Goal: Information Seeking & Learning: Learn about a topic

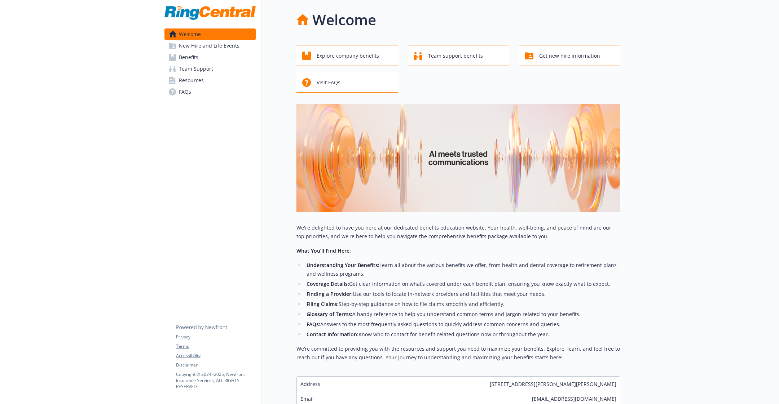
click at [203, 56] on link "Benefits" at bounding box center [209, 58] width 91 height 12
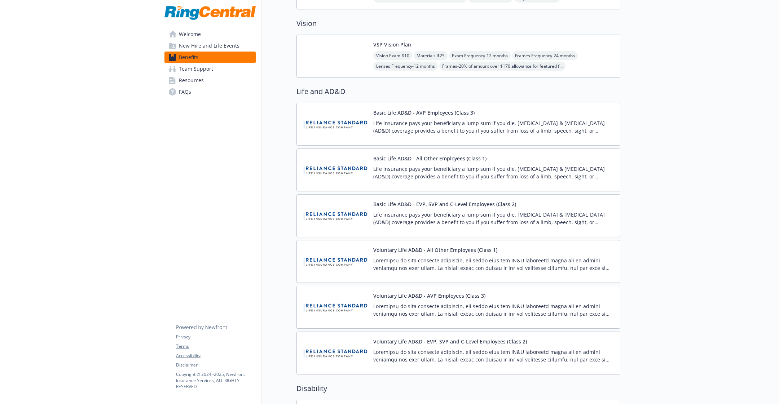
scroll to position [508, 0]
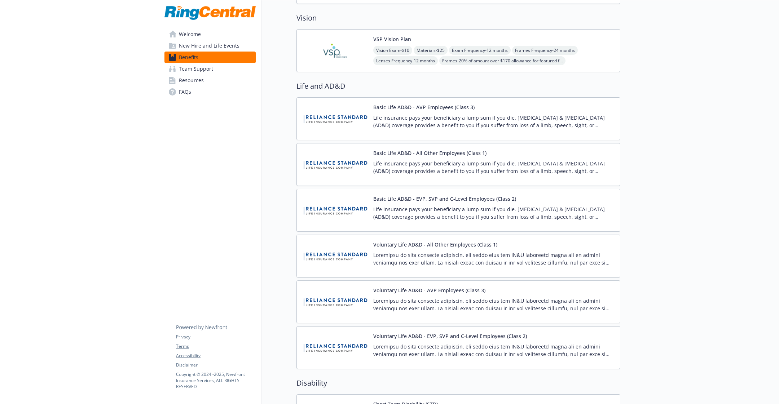
click at [440, 297] on p at bounding box center [493, 304] width 241 height 15
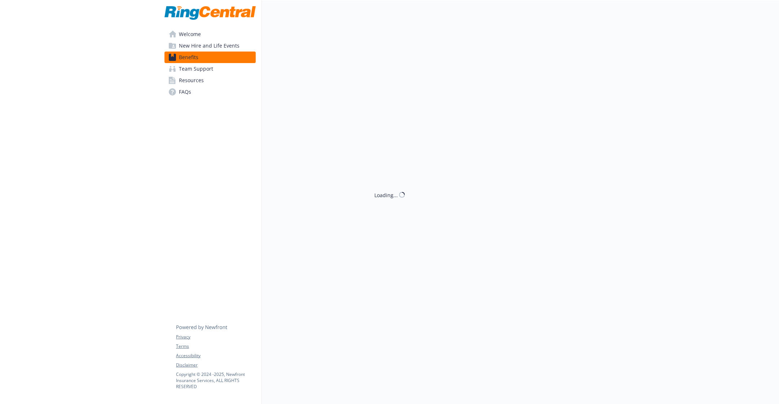
scroll to position [508, 0]
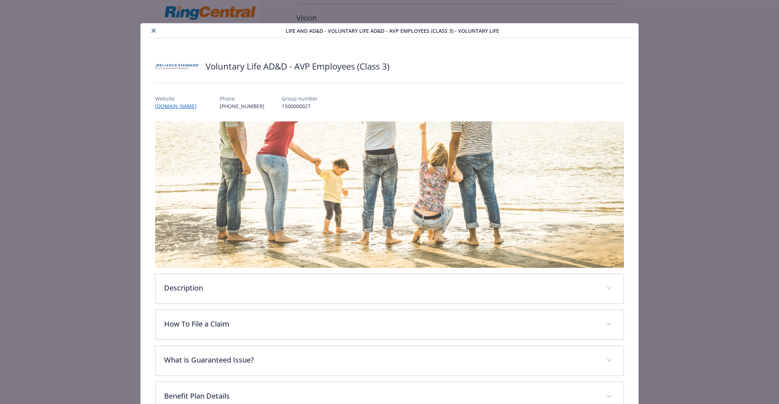
click at [93, 221] on div "Life and AD&D - Voluntary Life AD&D - AVP Employees (Class 3) - Voluntary Life …" at bounding box center [389, 262] width 623 height 479
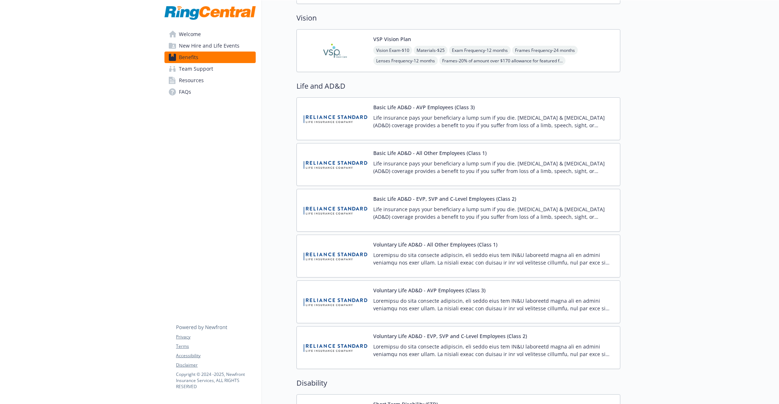
click at [194, 91] on link "FAQs" at bounding box center [209, 92] width 91 height 12
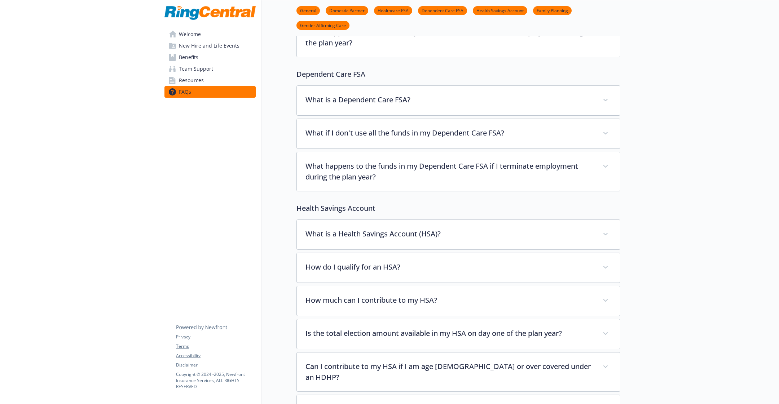
click at [204, 74] on span "Team Support" at bounding box center [196, 69] width 34 height 12
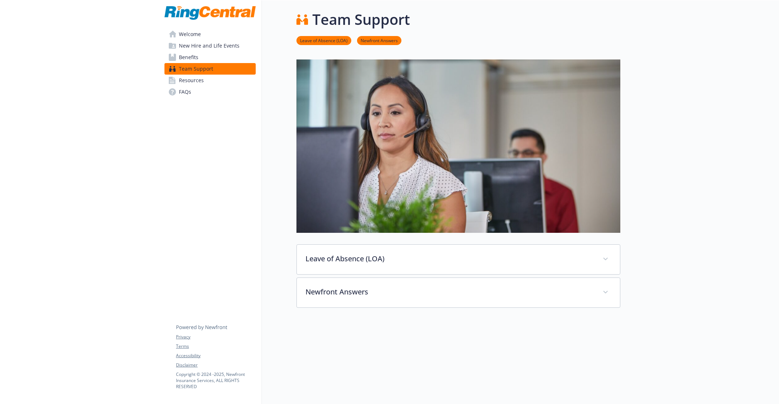
scroll to position [45, 0]
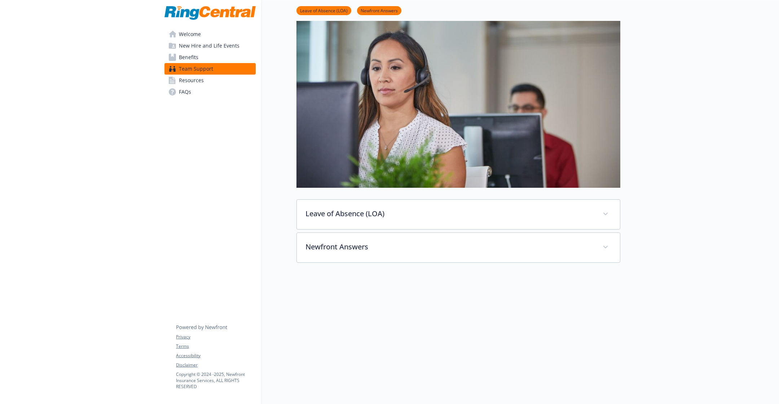
click at [203, 58] on link "Benefits" at bounding box center [209, 58] width 91 height 12
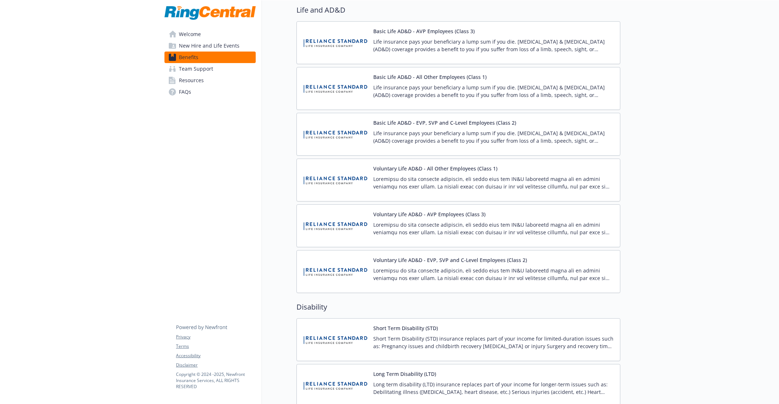
scroll to position [591, 0]
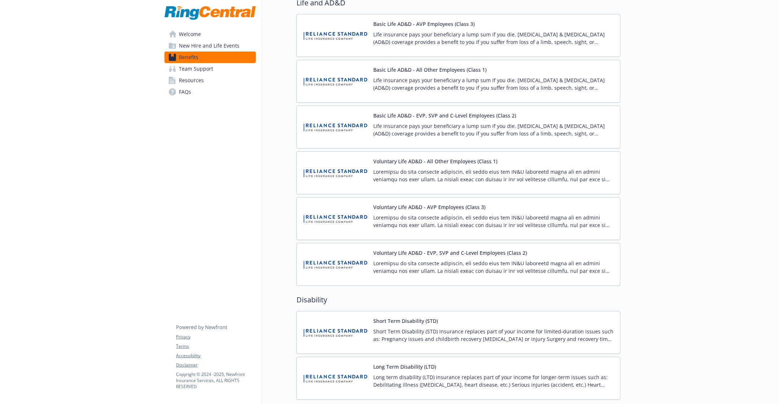
click at [481, 173] on p at bounding box center [493, 175] width 241 height 15
click at [202, 36] on link "Welcome" at bounding box center [209, 34] width 91 height 12
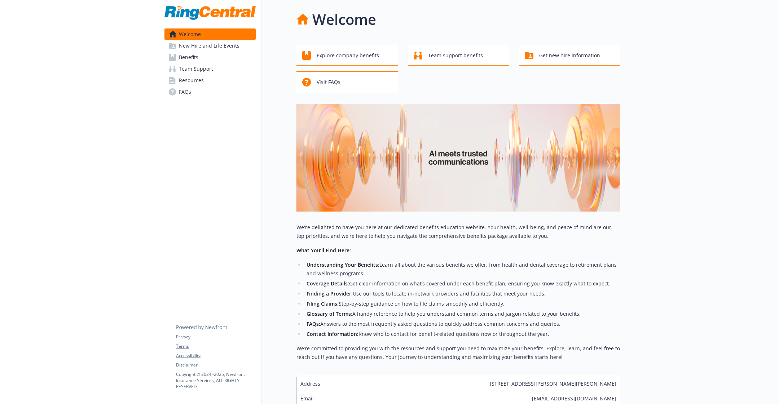
scroll to position [54, 0]
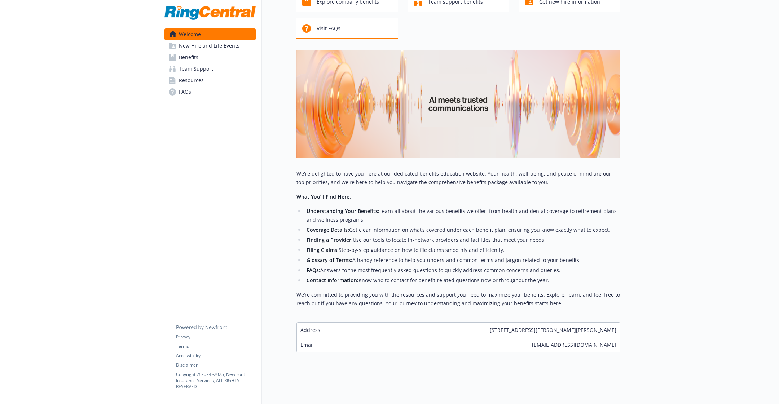
click at [220, 71] on link "Team Support" at bounding box center [209, 69] width 91 height 12
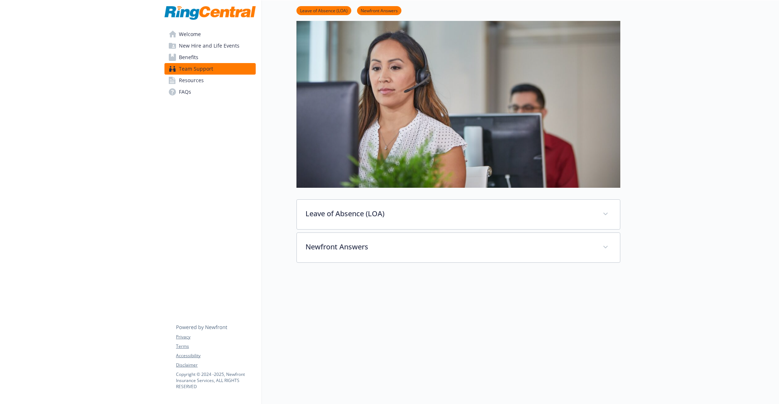
click at [225, 54] on link "Benefits" at bounding box center [209, 58] width 91 height 12
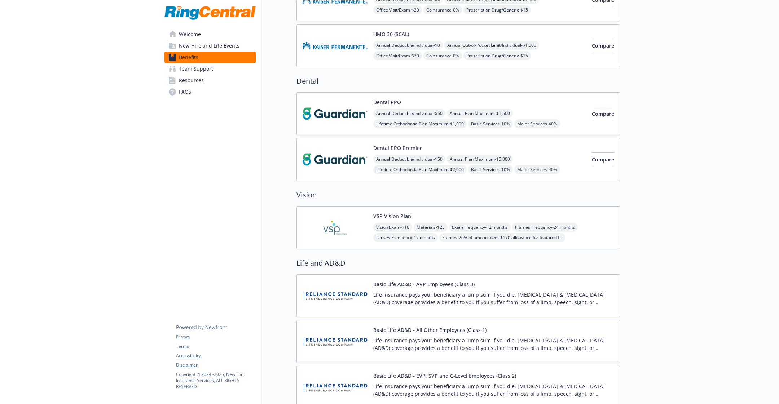
scroll to position [347, 0]
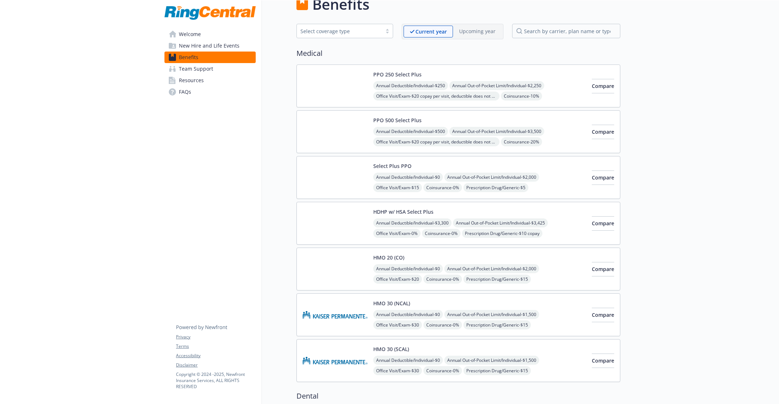
scroll to position [15, 0]
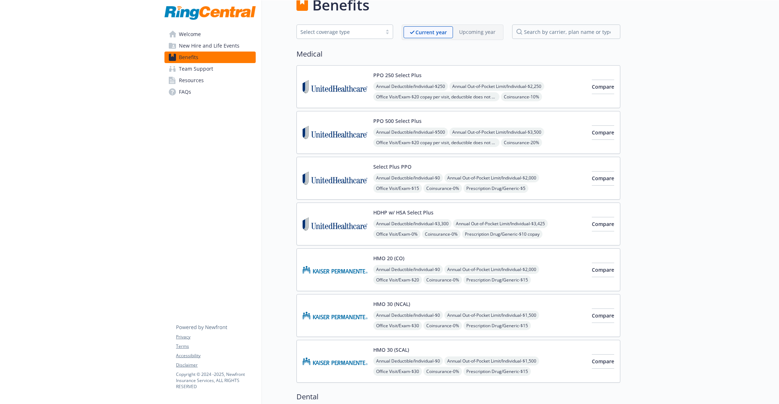
click at [191, 44] on span "New Hire and Life Events" at bounding box center [209, 46] width 61 height 12
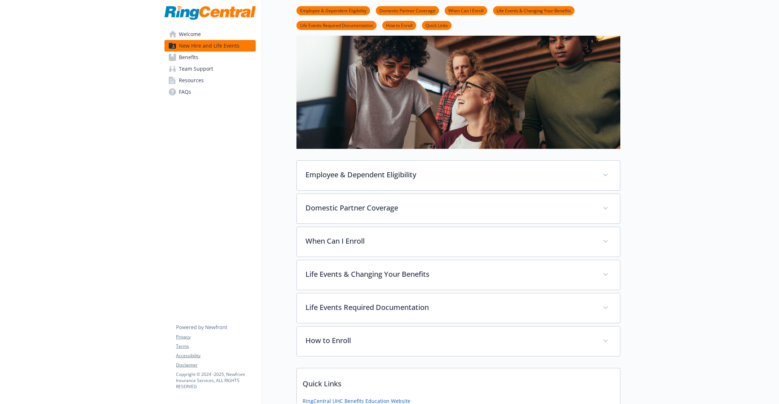
scroll to position [111, 0]
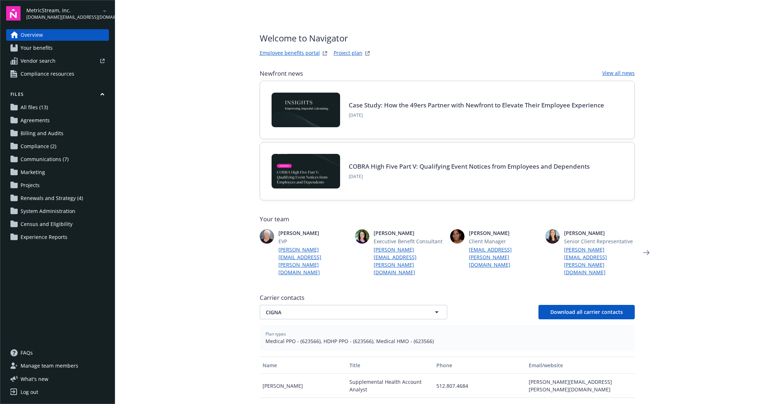
click at [71, 48] on link "Your benefits" at bounding box center [57, 48] width 103 height 12
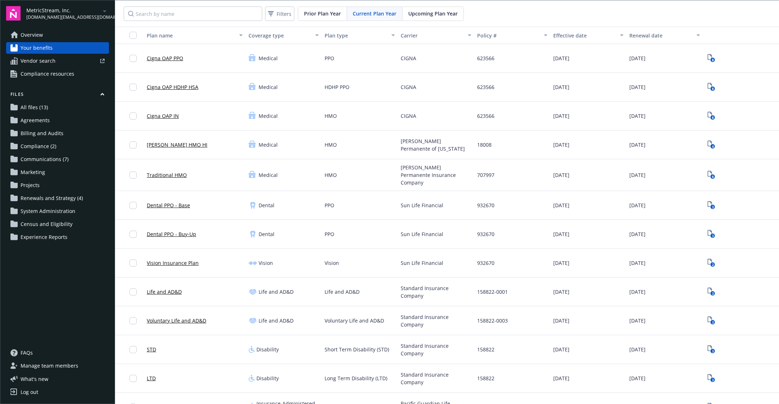
click at [199, 56] on div "Cigna OAP PPO" at bounding box center [195, 58] width 102 height 29
click at [189, 58] on div "Cigna OAP PPO" at bounding box center [195, 58] width 102 height 29
click at [206, 60] on div "Cigna OAP PPO" at bounding box center [195, 58] width 102 height 29
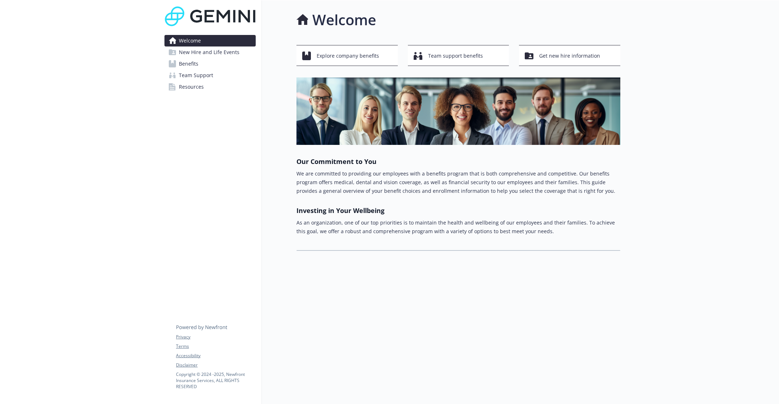
click at [210, 61] on link "Benefits" at bounding box center [209, 64] width 91 height 12
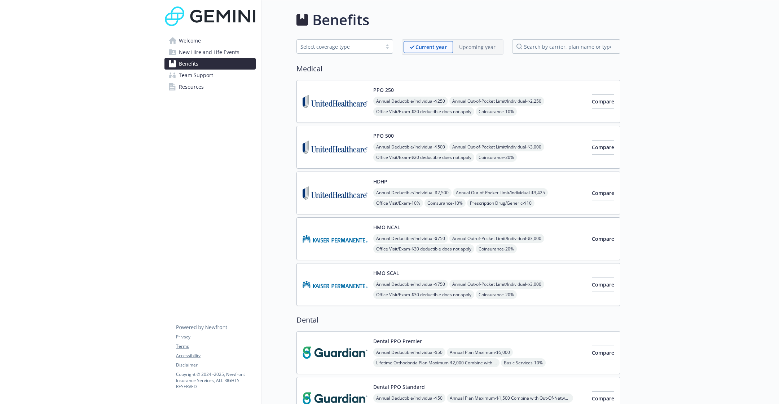
click at [484, 45] on p "Upcoming year" at bounding box center [477, 47] width 36 height 8
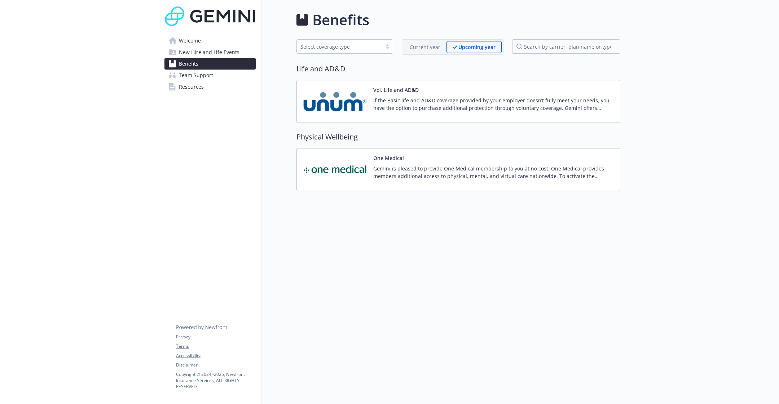
click at [439, 49] on p "Current year" at bounding box center [425, 47] width 31 height 8
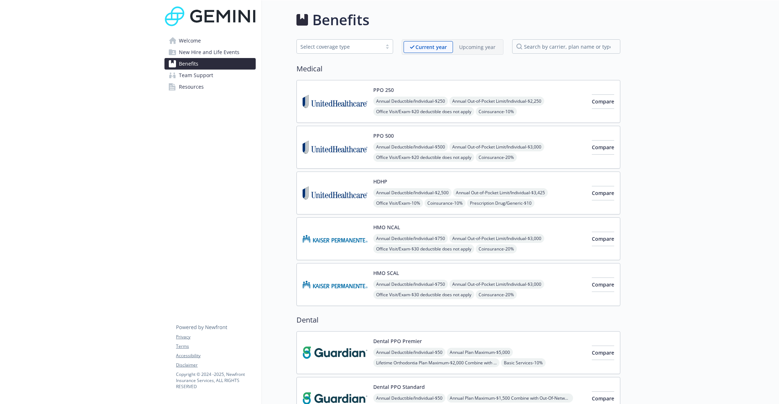
click at [330, 83] on div "PPO 250 Annual Deductible/Individual - $250 Annual Out-of-Pocket Limit/Individu…" at bounding box center [458, 101] width 324 height 43
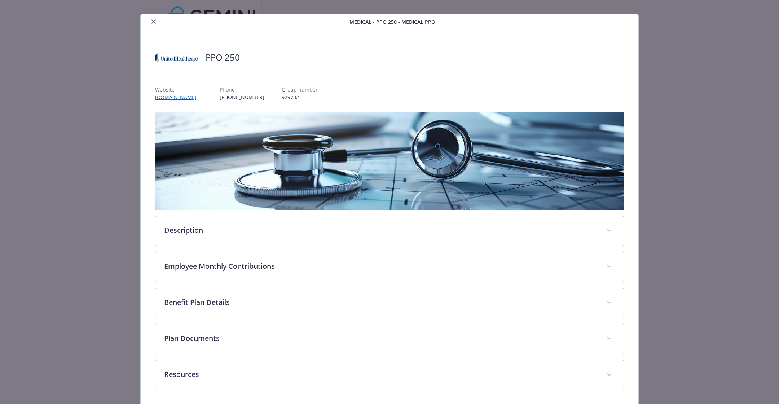
scroll to position [34, 0]
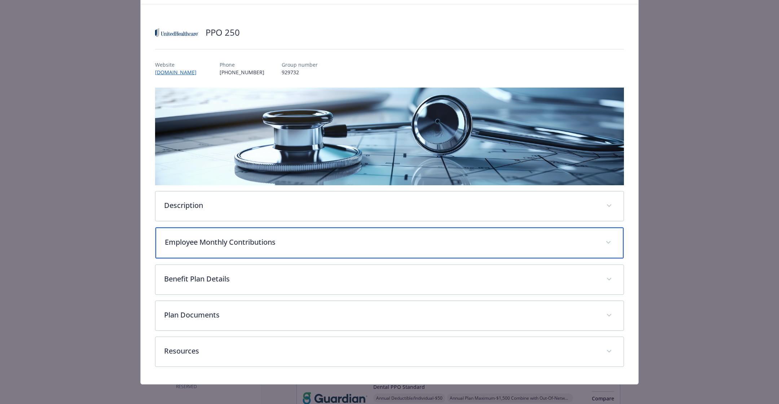
click at [461, 237] on p "Employee Monthly Contributions" at bounding box center [381, 242] width 432 height 11
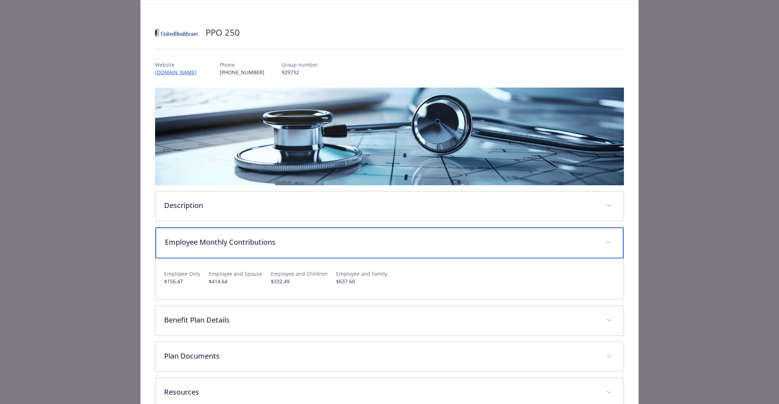
click at [461, 237] on p "Employee Monthly Contributions" at bounding box center [381, 242] width 432 height 11
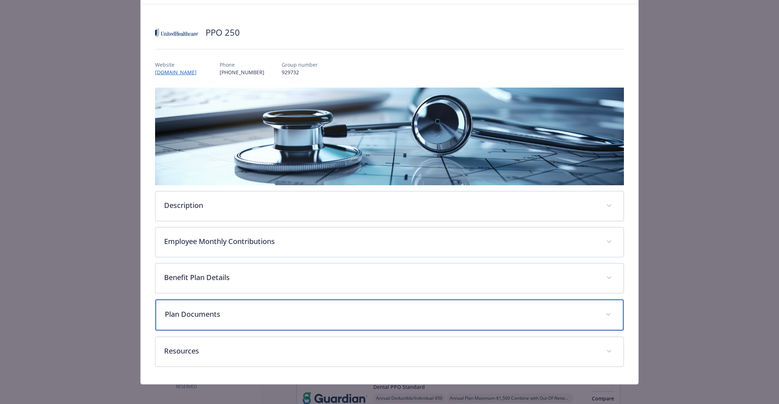
click at [431, 314] on p "Plan Documents" at bounding box center [381, 314] width 432 height 11
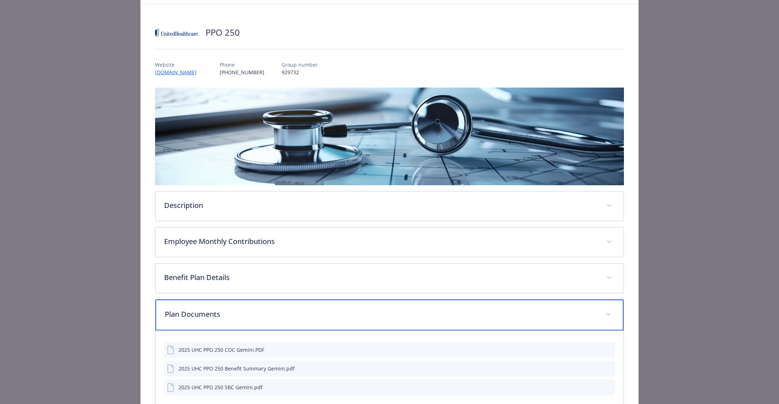
scroll to position [115, 0]
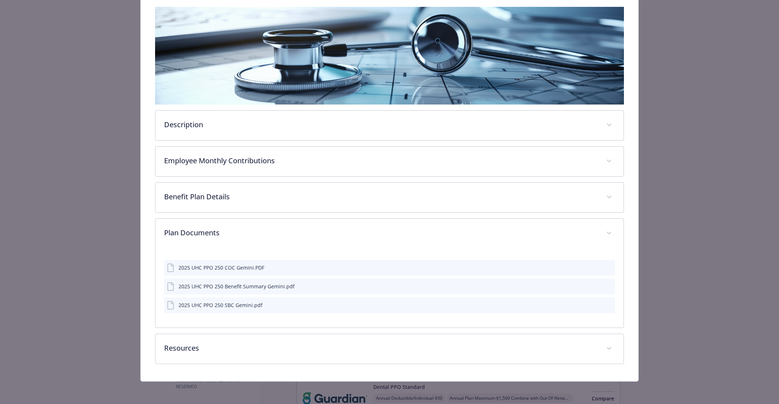
click at [400, 180] on div "Description The UnitedHealthcare PPO plan is a traditional plan that gives you …" at bounding box center [389, 185] width 469 height 357
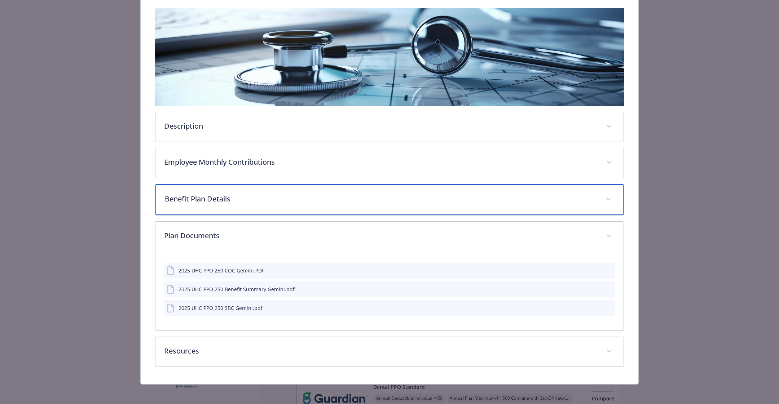
click at [397, 185] on div "Benefit Plan Details" at bounding box center [389, 199] width 468 height 31
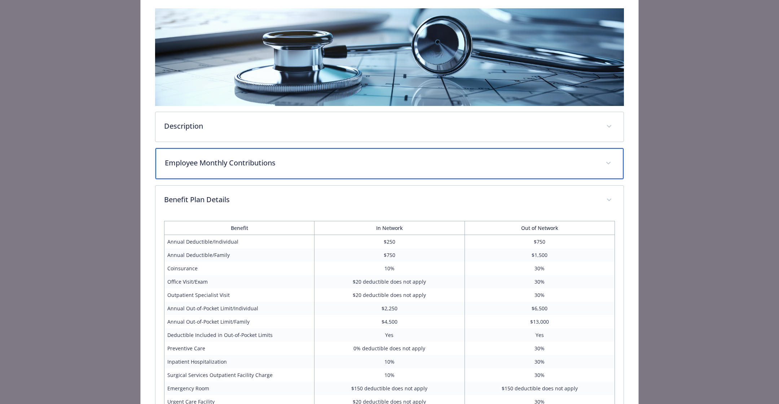
click at [393, 163] on p "Employee Monthly Contributions" at bounding box center [381, 163] width 432 height 11
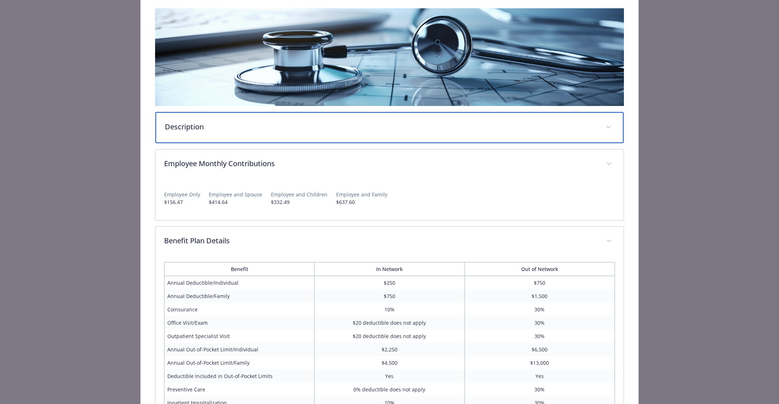
click at [386, 133] on div "Description" at bounding box center [389, 127] width 468 height 31
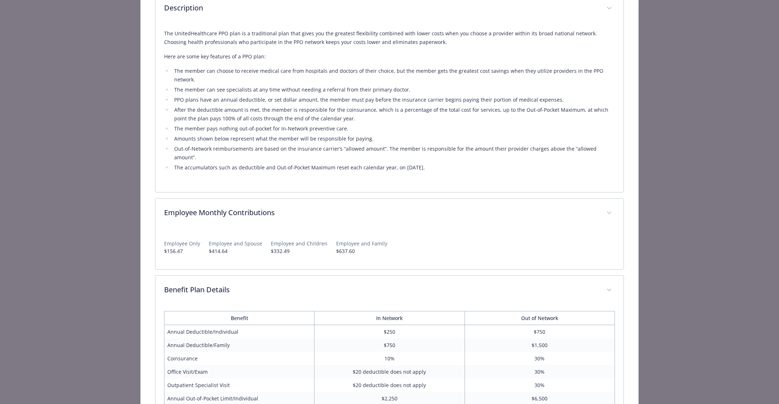
scroll to position [0, 0]
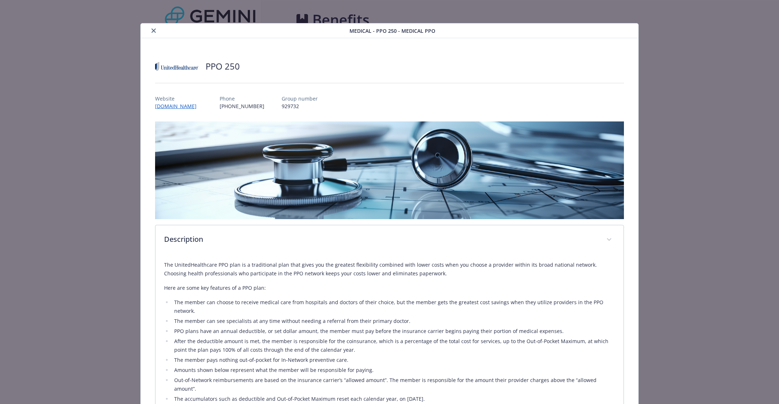
click at [150, 31] on button "close" at bounding box center [153, 30] width 9 height 9
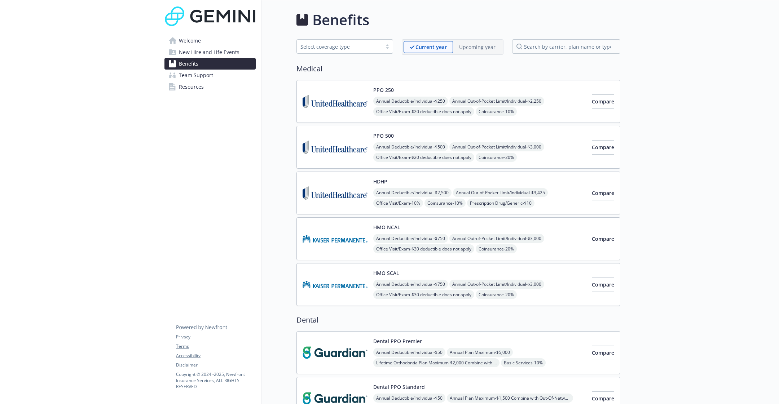
click at [336, 105] on img at bounding box center [335, 101] width 65 height 31
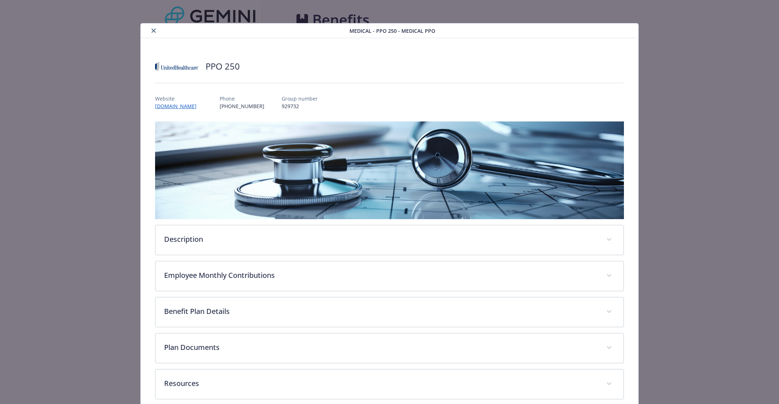
scroll to position [9, 0]
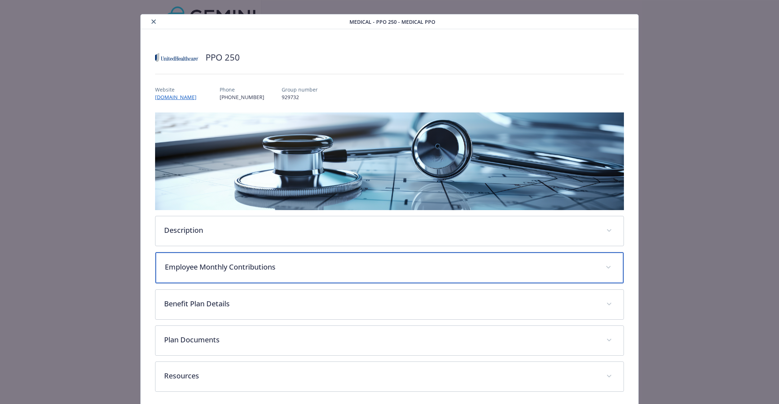
click at [312, 272] on div "Employee Monthly Contributions" at bounding box center [389, 267] width 468 height 31
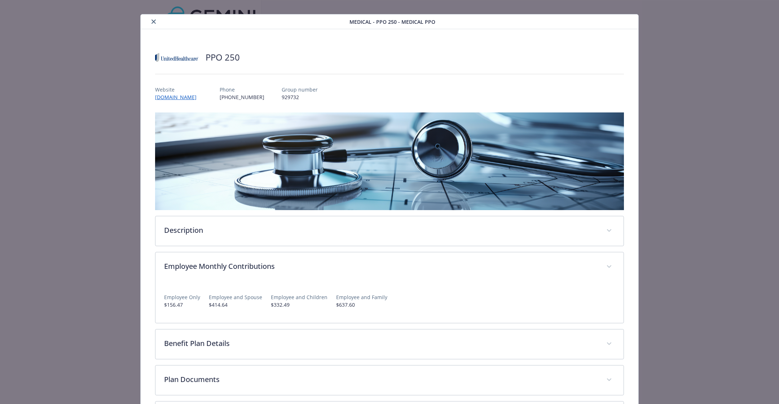
click at [152, 21] on icon "close" at bounding box center [153, 21] width 4 height 4
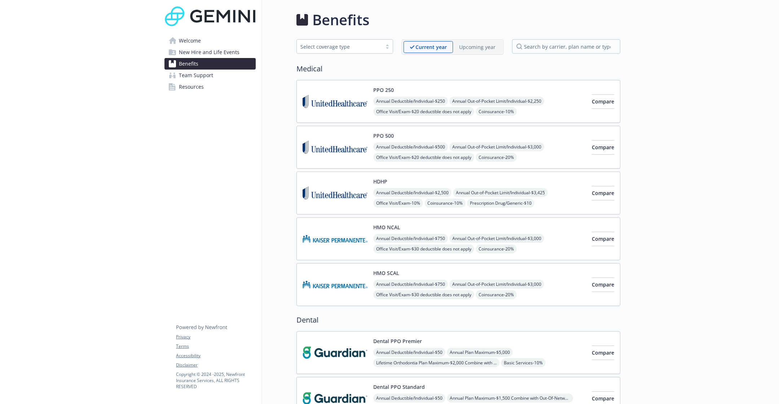
click at [337, 183] on img at bounding box center [335, 193] width 65 height 31
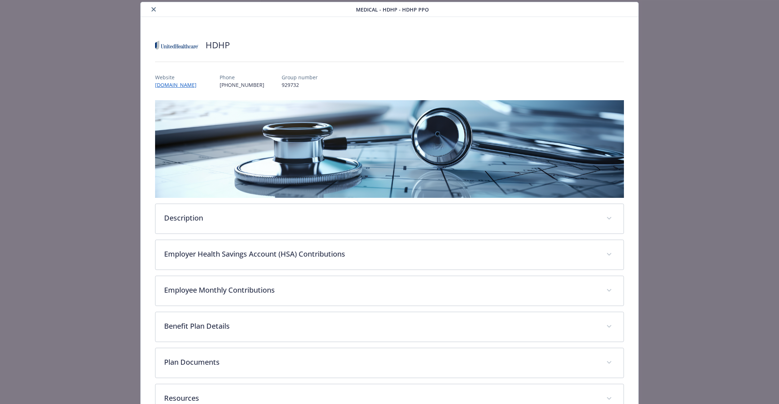
scroll to position [70, 0]
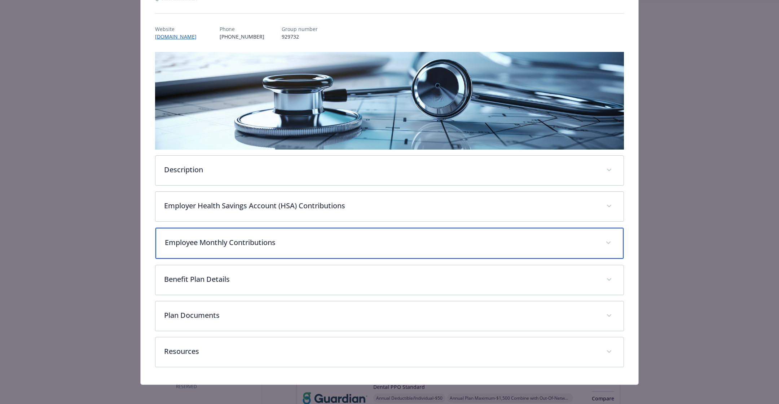
click at [235, 247] on div "Employee Monthly Contributions" at bounding box center [389, 243] width 468 height 31
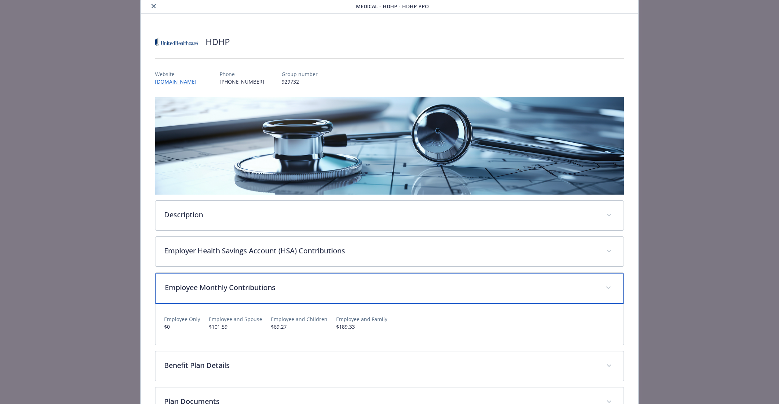
scroll to position [0, 0]
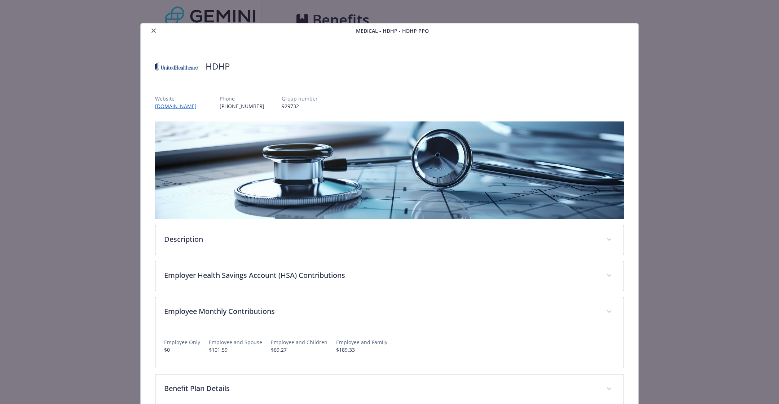
click at [151, 28] on button "close" at bounding box center [153, 30] width 9 height 9
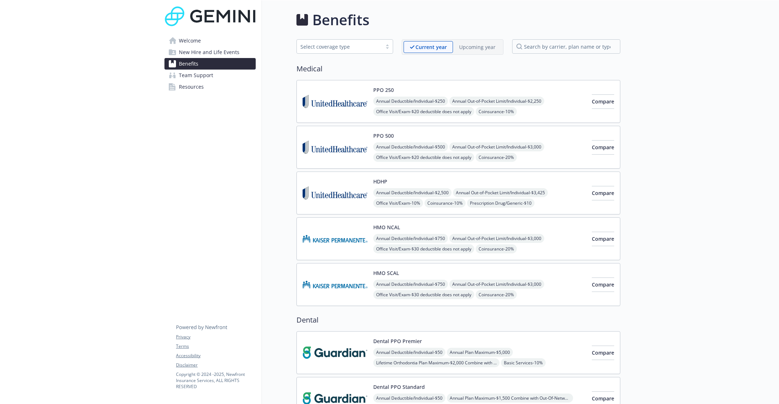
click at [336, 240] on img at bounding box center [335, 239] width 65 height 31
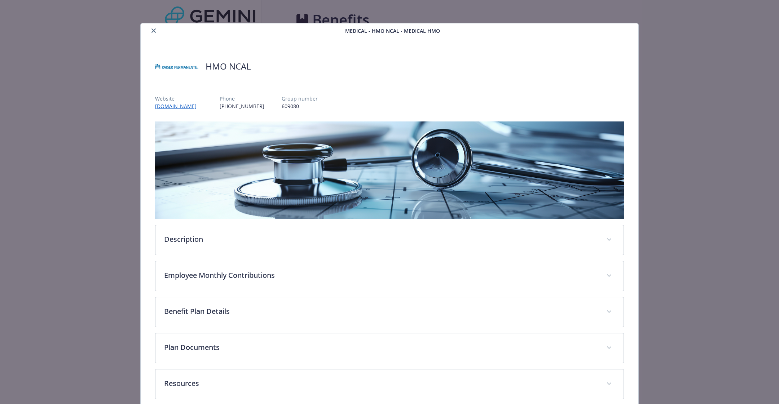
scroll to position [9, 0]
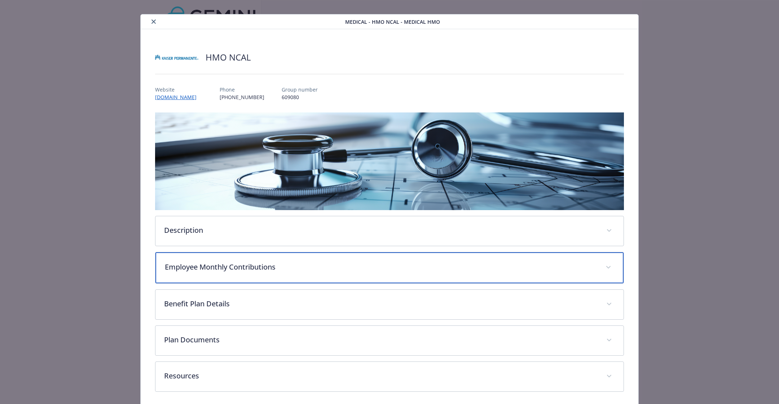
click at [273, 274] on div "Employee Monthly Contributions" at bounding box center [389, 267] width 468 height 31
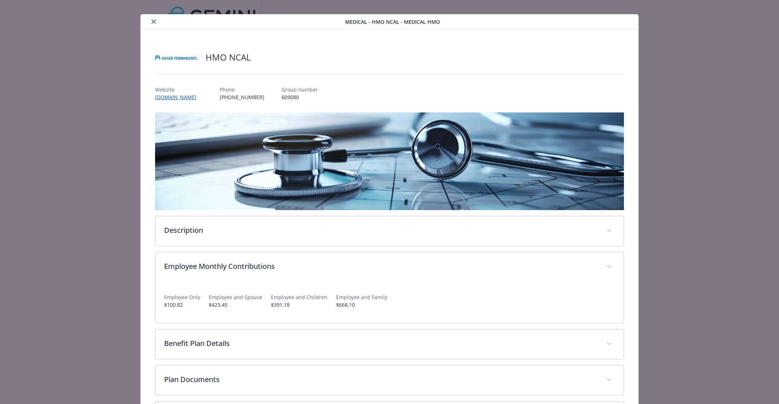
click at [154, 24] on button "close" at bounding box center [153, 21] width 9 height 9
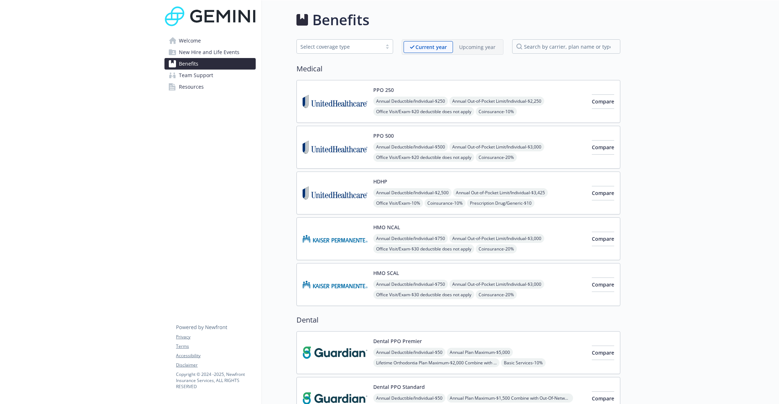
click at [486, 48] on p "Upcoming year" at bounding box center [477, 47] width 36 height 8
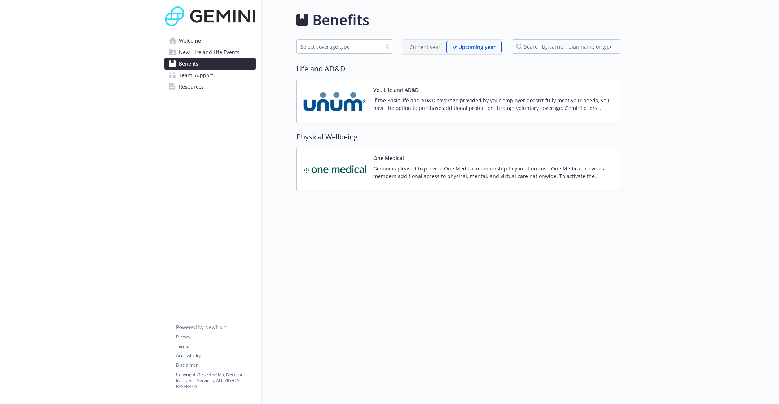
click at [429, 39] on div "Current year Upcoming year" at bounding box center [453, 47] width 102 height 16
click at [427, 45] on p "Current year" at bounding box center [425, 47] width 31 height 8
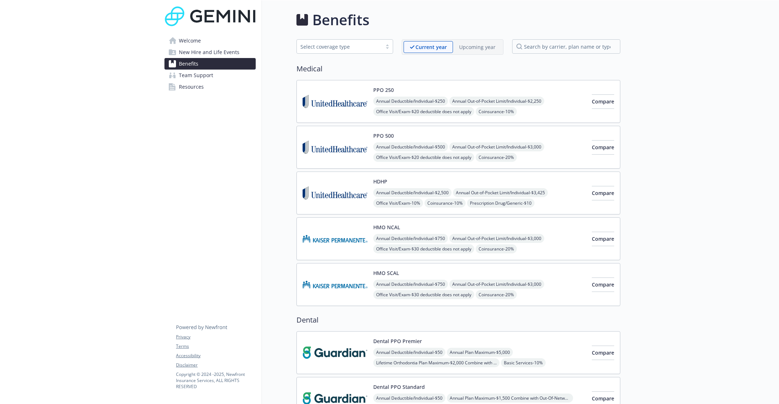
click at [470, 45] on p "Upcoming year" at bounding box center [477, 47] width 36 height 8
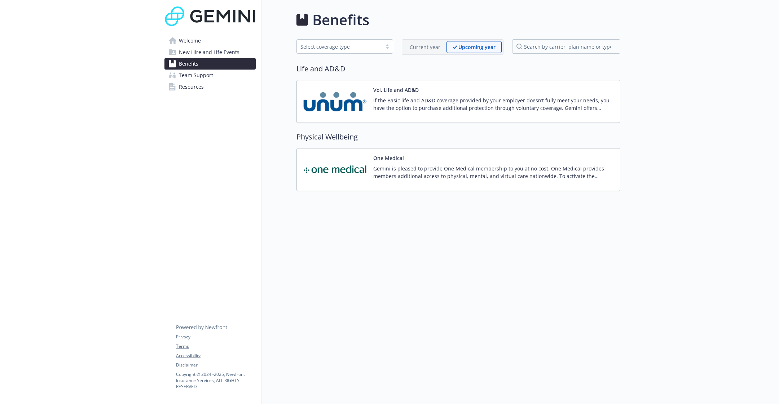
click at [432, 50] on p "Current year" at bounding box center [425, 47] width 31 height 8
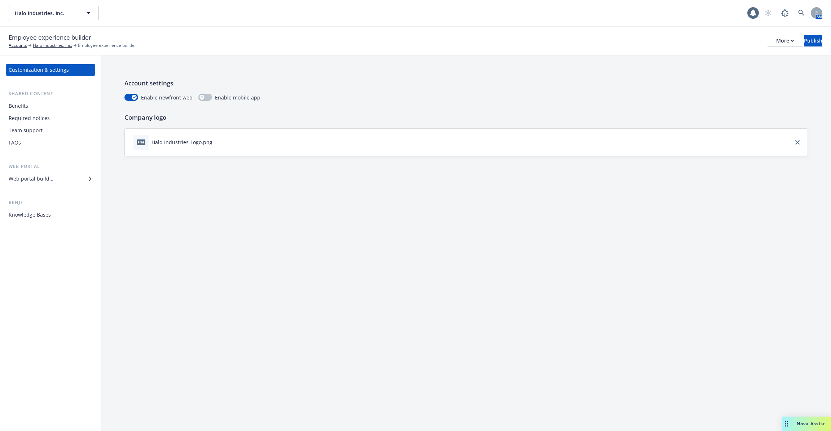
click at [62, 180] on div "Web portal builder" at bounding box center [51, 179] width 84 height 12
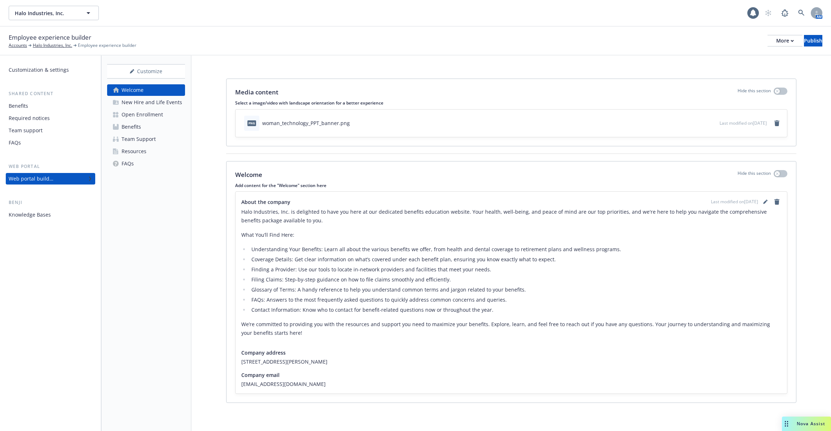
click at [138, 116] on div "Open Enrollment" at bounding box center [142, 115] width 41 height 12
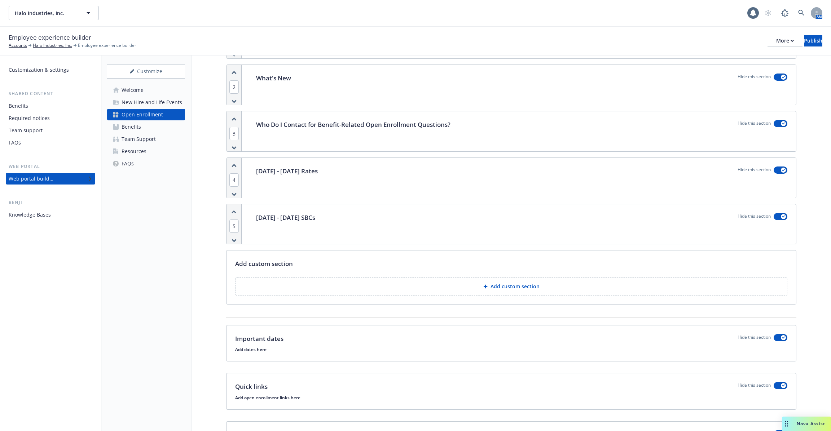
scroll to position [80, 0]
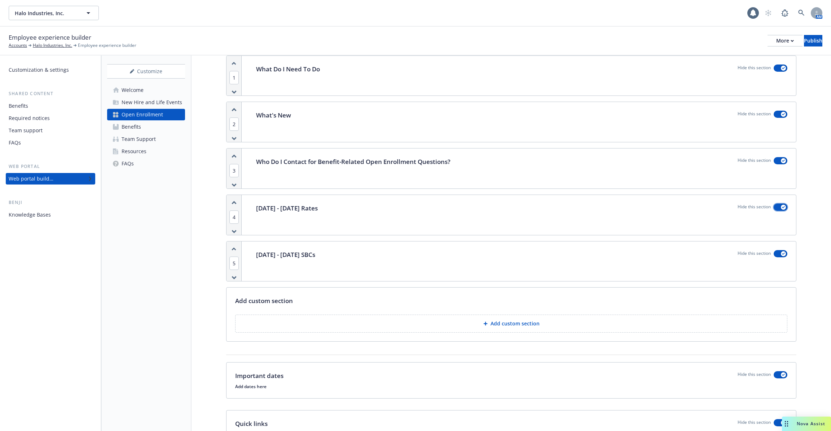
click at [783, 206] on icon "button" at bounding box center [783, 207] width 3 height 2
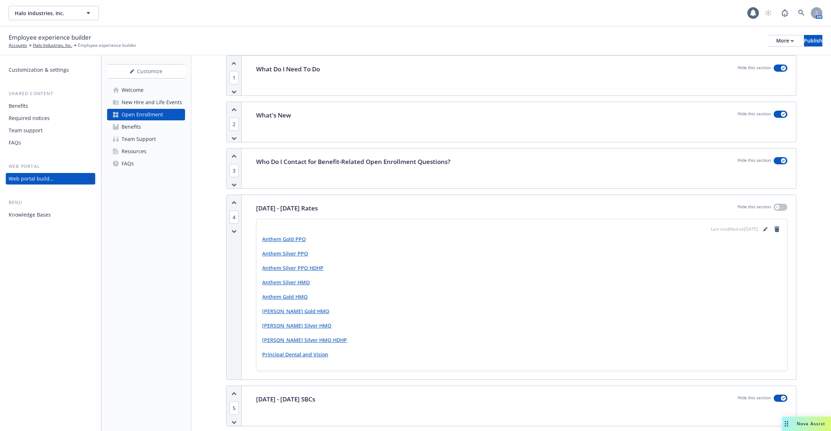
click at [295, 239] on link "Anthem Gold PPO" at bounding box center [284, 239] width 44 height 7
click at [287, 284] on link "Anthem Silver HMO" at bounding box center [286, 282] width 48 height 7
click at [291, 283] on link "Anthem Silver HMO" at bounding box center [286, 282] width 48 height 7
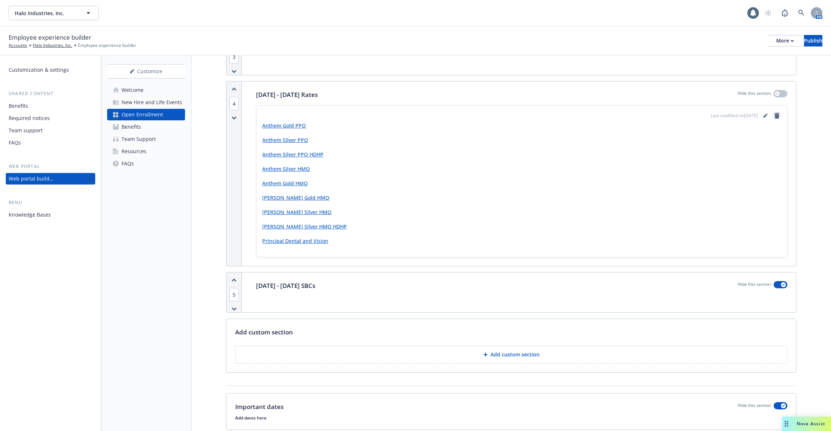
scroll to position [194, 0]
click at [781, 93] on button "button" at bounding box center [781, 93] width 14 height 7
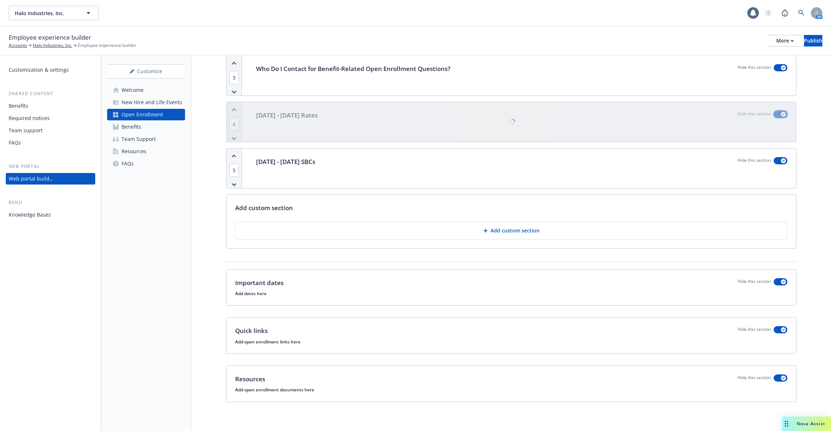
scroll to position [170, 0]
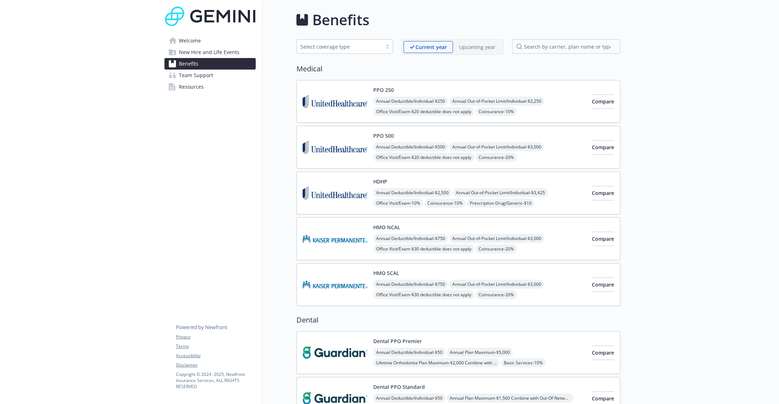
click at [514, 83] on div "PPO 250 Annual Deductible/Individual - $250 Annual Out-of-Pocket Limit/Individu…" at bounding box center [458, 101] width 324 height 43
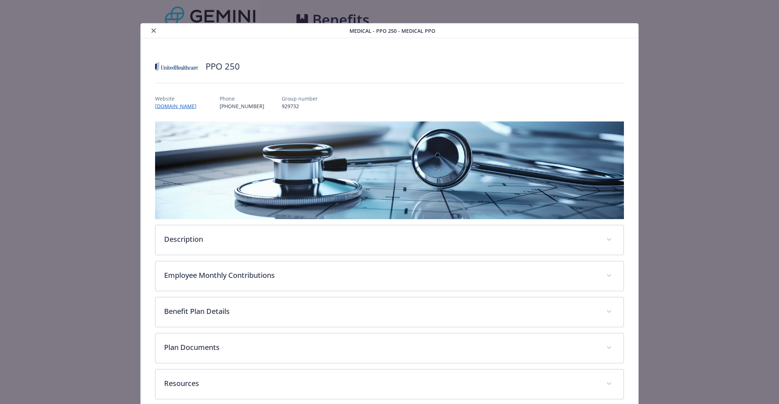
scroll to position [9, 0]
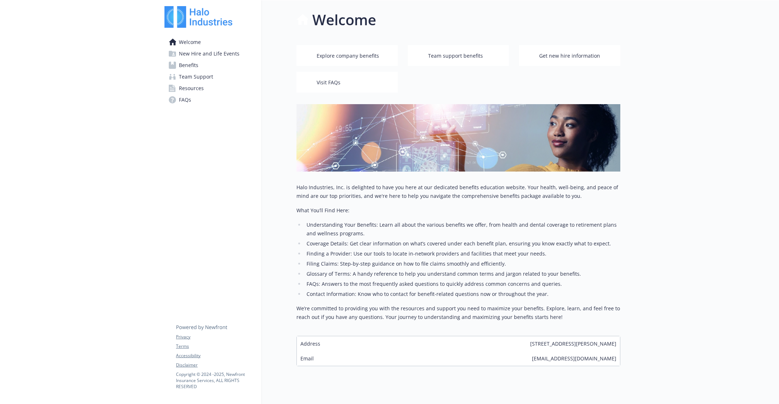
click at [205, 61] on link "Benefits" at bounding box center [209, 66] width 91 height 12
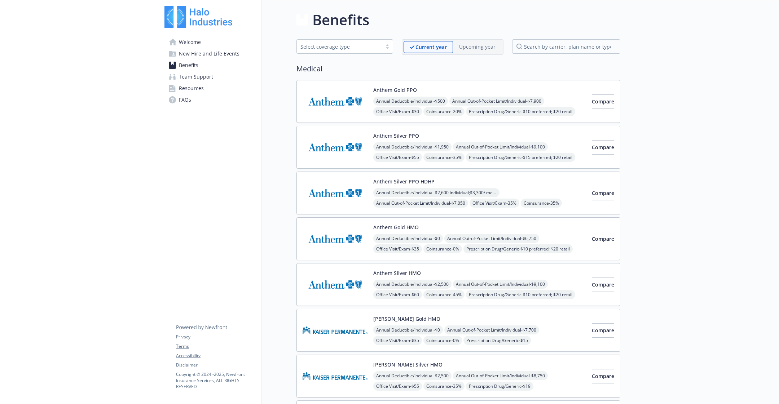
click at [333, 94] on img at bounding box center [335, 101] width 65 height 31
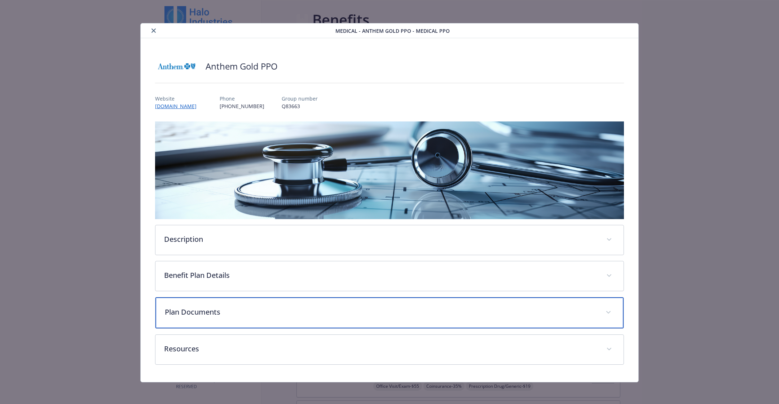
click at [275, 309] on p "Plan Documents" at bounding box center [381, 312] width 432 height 11
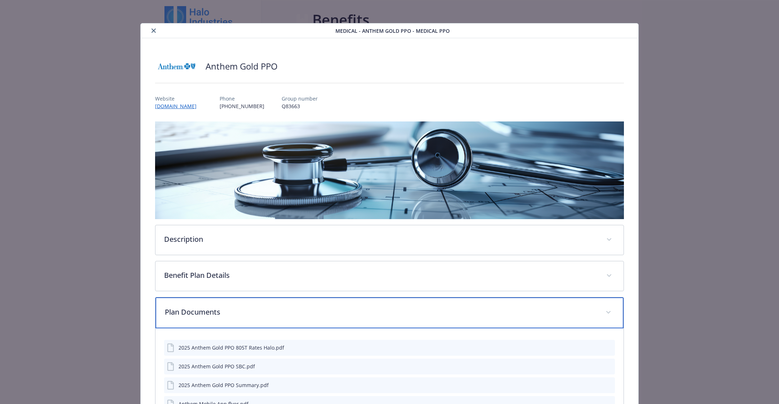
click at [275, 309] on p "Plan Documents" at bounding box center [381, 312] width 432 height 11
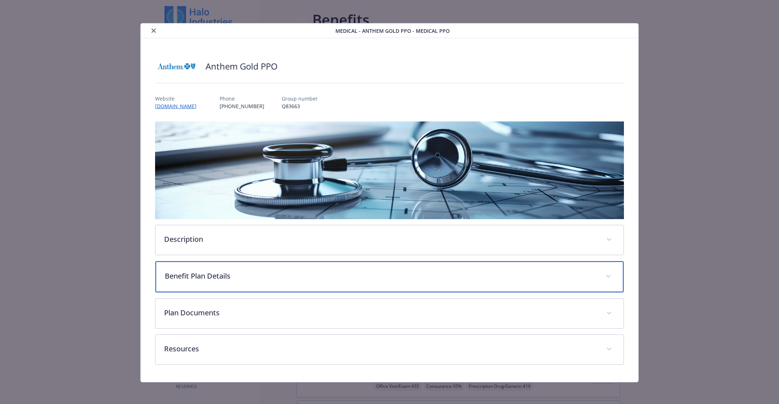
click at [265, 269] on div "Benefit Plan Details" at bounding box center [389, 276] width 468 height 31
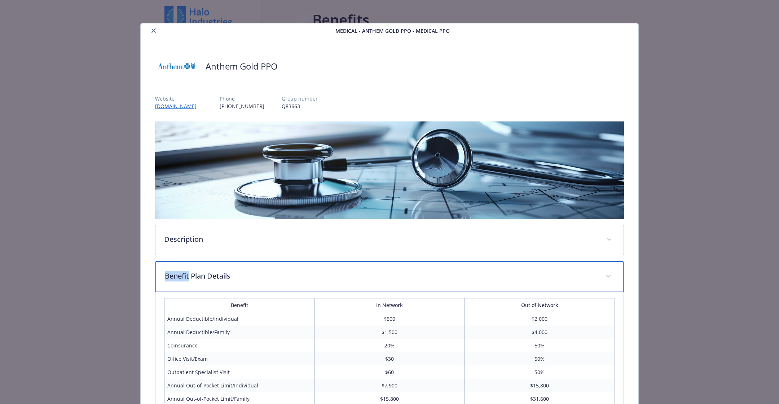
click at [265, 269] on div "Benefit Plan Details" at bounding box center [389, 276] width 468 height 31
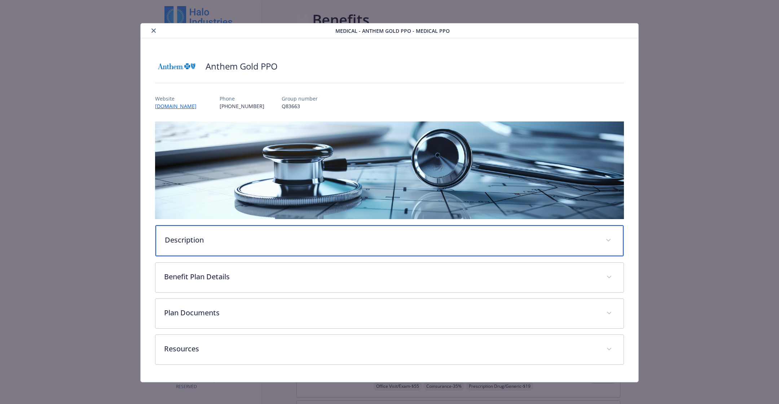
click at [262, 246] on div "Description" at bounding box center [389, 240] width 468 height 31
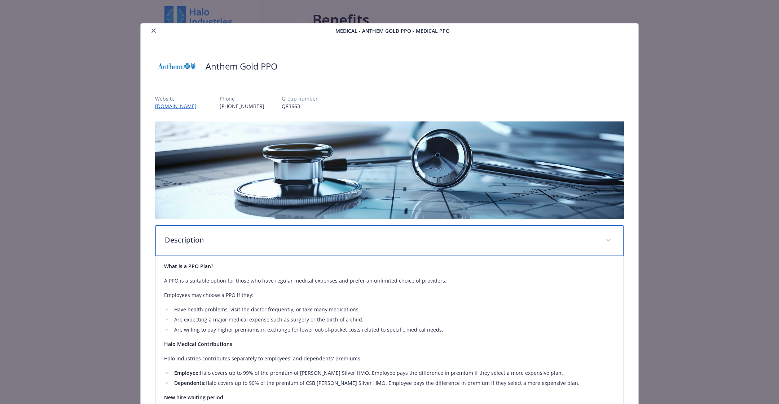
click at [262, 246] on div "Description" at bounding box center [389, 240] width 468 height 31
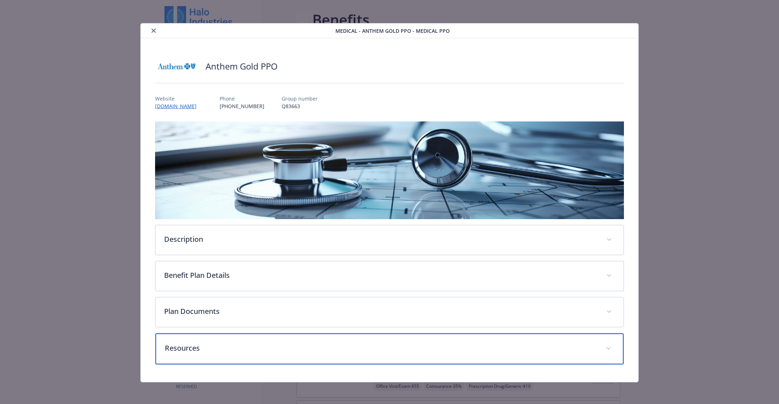
click at [250, 349] on p "Resources" at bounding box center [381, 348] width 432 height 11
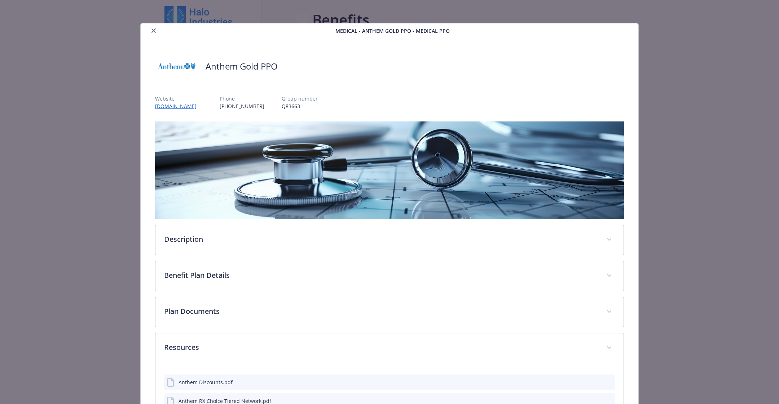
click at [152, 34] on button "close" at bounding box center [153, 30] width 9 height 9
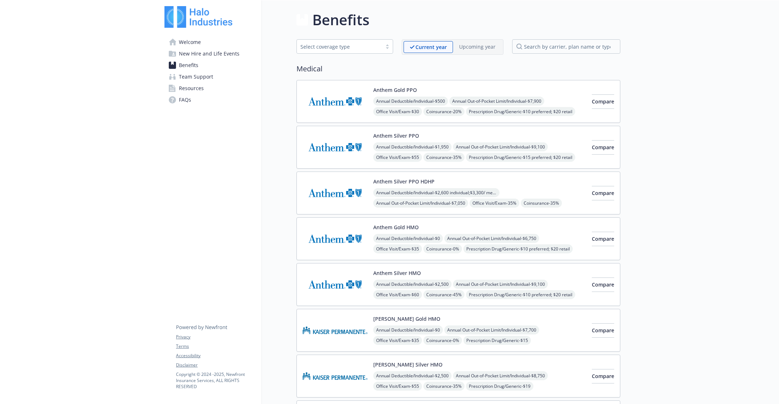
click at [476, 87] on div "Anthem Gold PPO Annual Deductible/Individual - $500 Annual Out-of-Pocket Limit/…" at bounding box center [479, 101] width 213 height 31
click at [193, 55] on span "New Hire and Life Events" at bounding box center [209, 54] width 61 height 12
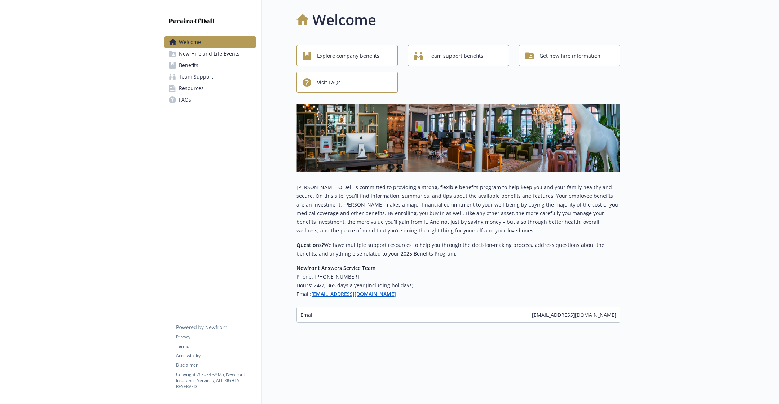
click at [218, 58] on span "New Hire and Life Events" at bounding box center [209, 54] width 61 height 12
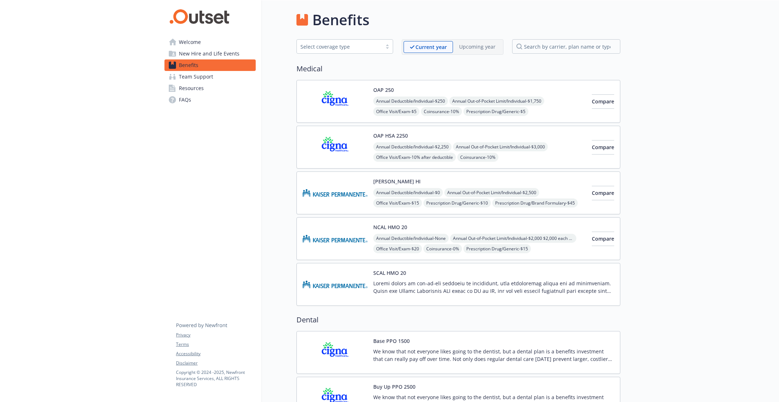
scroll to position [617, 0]
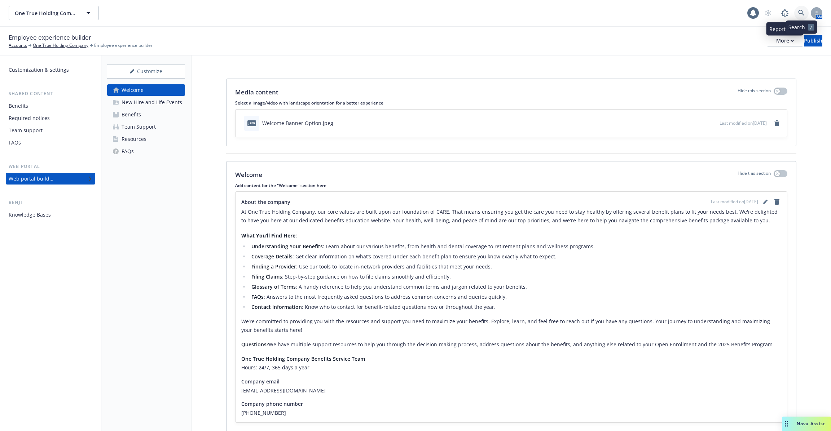
click at [799, 10] on icon at bounding box center [801, 13] width 6 height 6
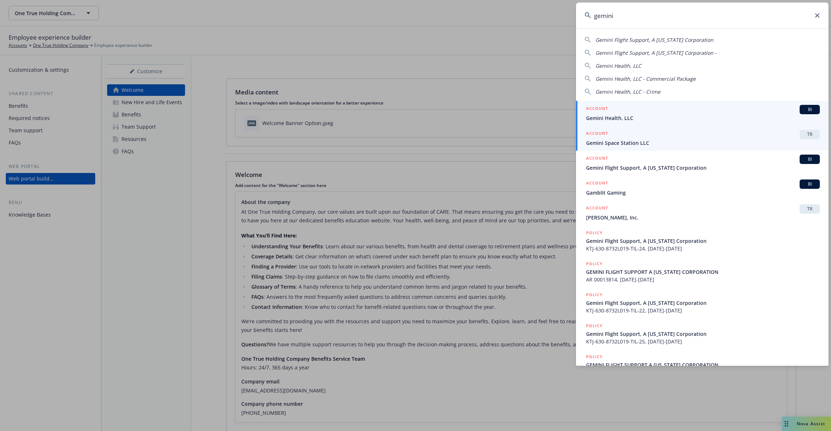
type input "gemini"
click at [634, 136] on div "ACCOUNT TR" at bounding box center [703, 134] width 234 height 9
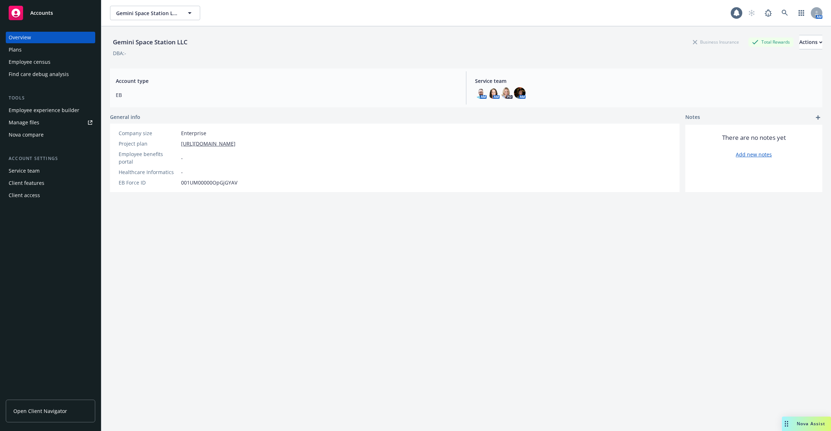
click at [39, 111] on div "Employee experience builder" at bounding box center [44, 111] width 71 height 12
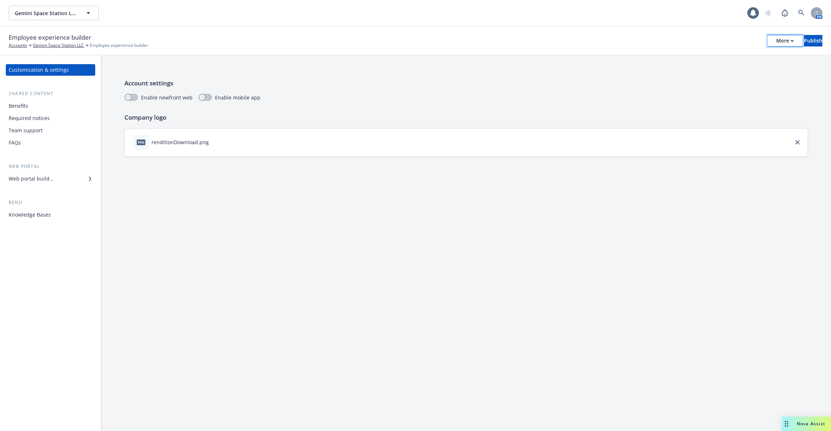
click at [776, 39] on div "More" at bounding box center [785, 40] width 18 height 11
click at [752, 69] on link "Copy portal link" at bounding box center [725, 71] width 107 height 14
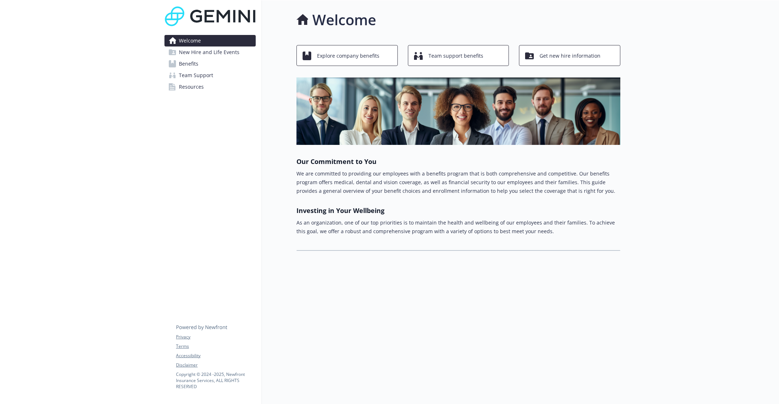
click at [196, 64] on span "Benefits" at bounding box center [188, 64] width 19 height 12
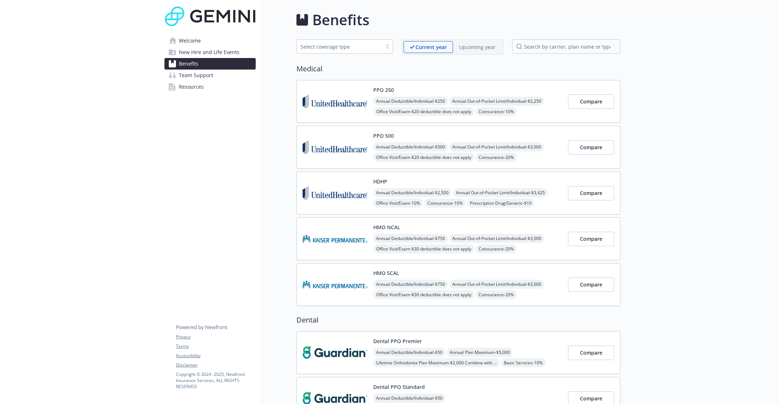
click at [349, 94] on img at bounding box center [335, 101] width 65 height 31
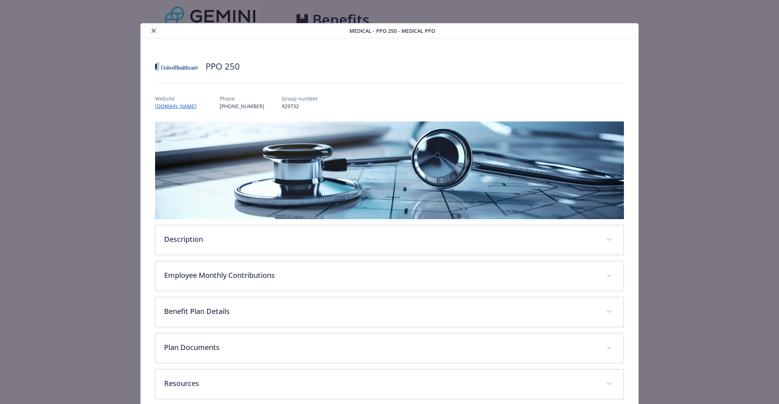
scroll to position [34, 0]
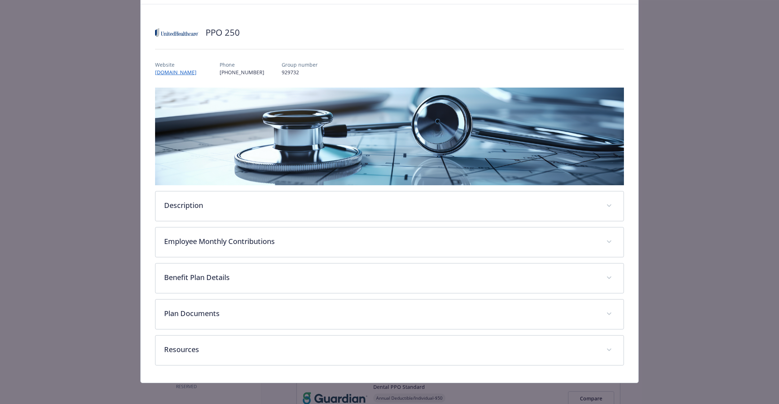
click at [297, 330] on div "Description The UnitedHealthcare PPO plan is a traditional plan that gives you …" at bounding box center [389, 227] width 469 height 278
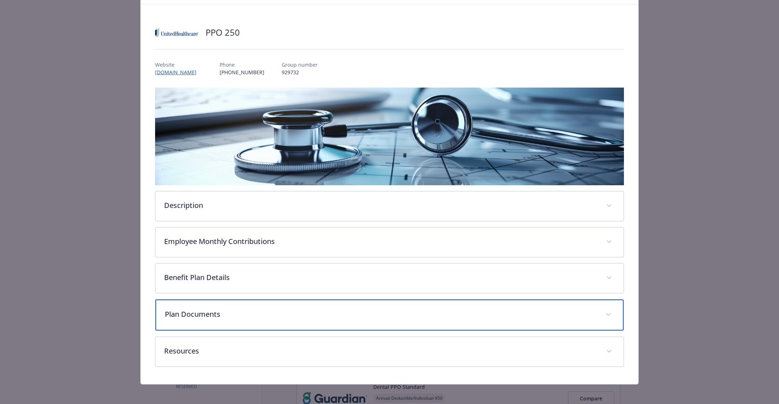
click at [297, 316] on p "Plan Documents" at bounding box center [381, 314] width 432 height 11
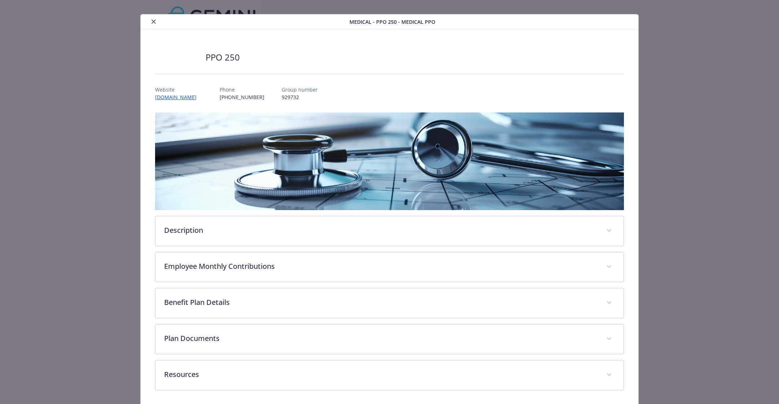
scroll to position [34, 0]
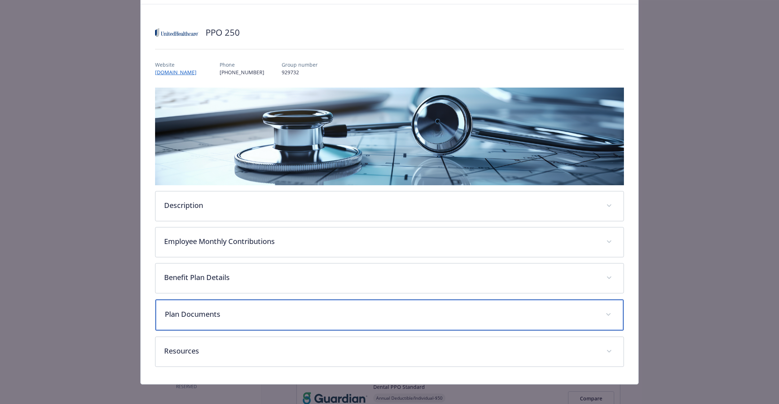
click at [270, 309] on p "Plan Documents" at bounding box center [381, 314] width 432 height 11
